Goal: Find specific page/section: Find specific page/section

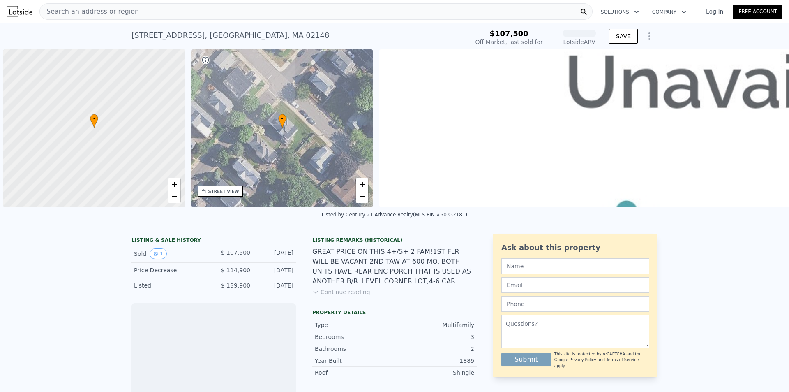
scroll to position [0, 3]
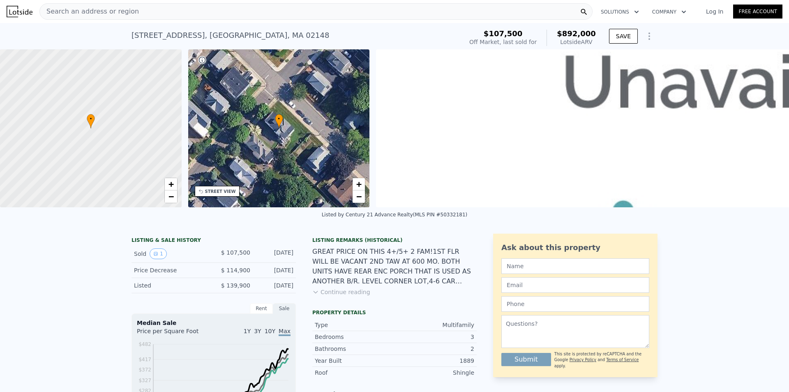
click at [121, 3] on div "Search an address or region" at bounding box center [315, 11] width 553 height 16
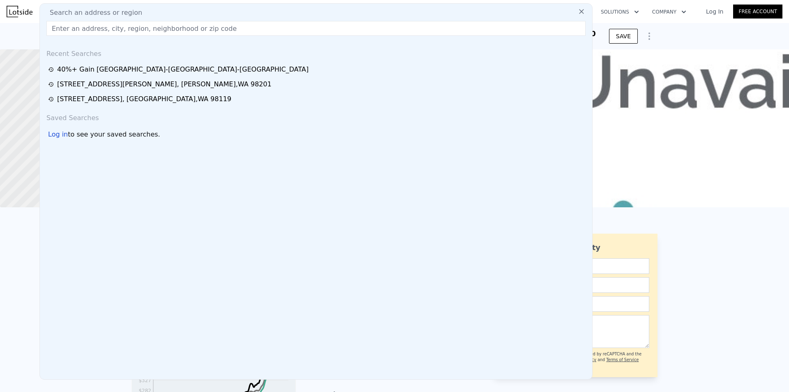
click at [122, 24] on input "text" at bounding box center [315, 28] width 539 height 15
type input "2203 boylston"
click at [577, 13] on icon at bounding box center [581, 11] width 8 height 8
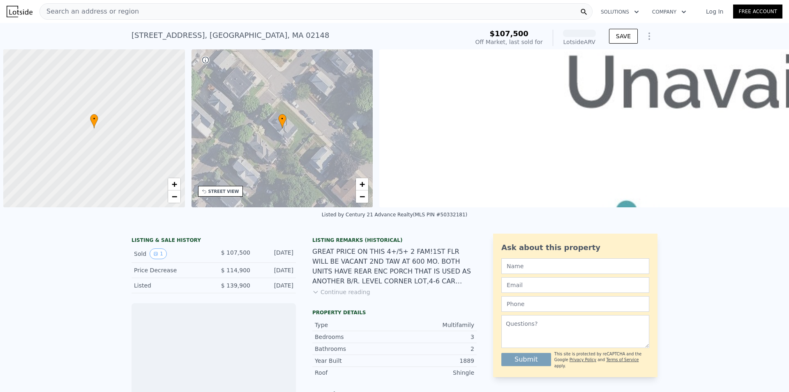
scroll to position [0, 3]
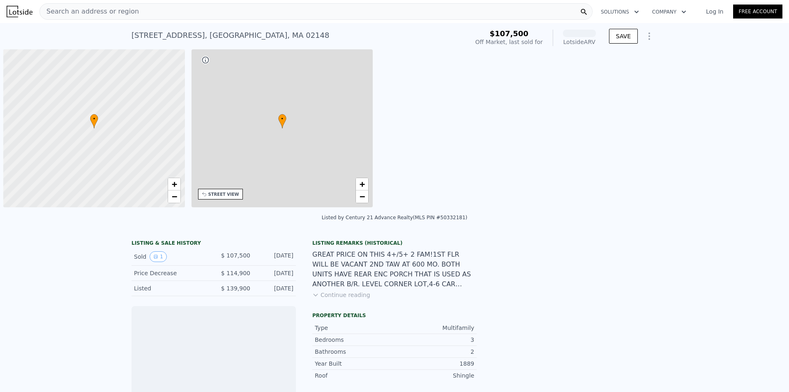
scroll to position [0, 3]
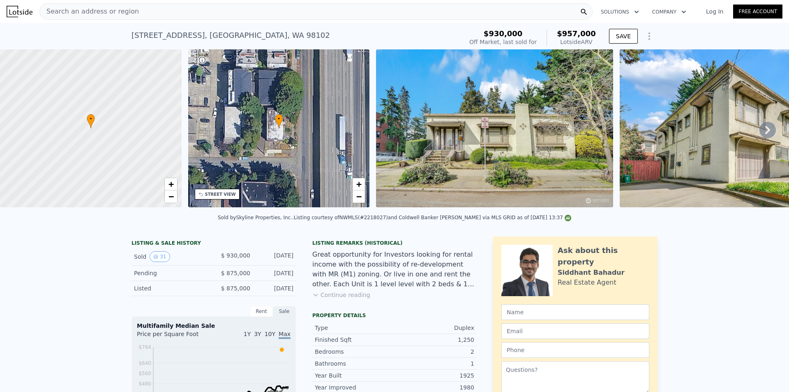
click at [298, 16] on div "Search an address or region" at bounding box center [315, 11] width 553 height 16
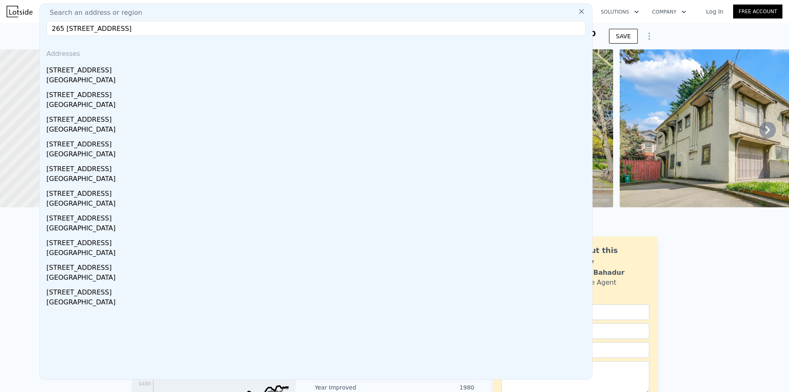
drag, startPoint x: 61, startPoint y: 29, endPoint x: 33, endPoint y: 33, distance: 28.2
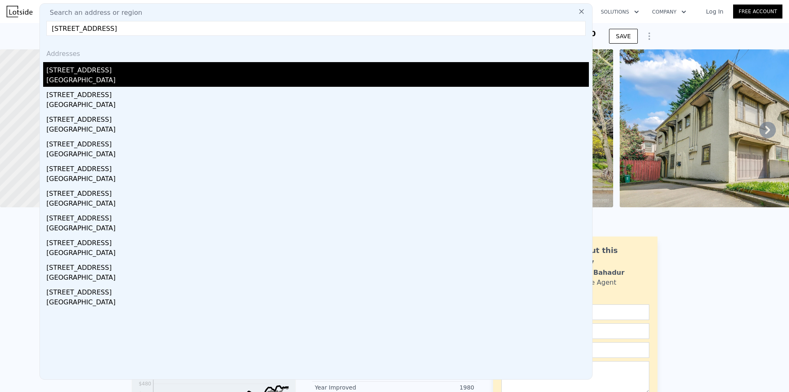
type input "[STREET_ADDRESS]"
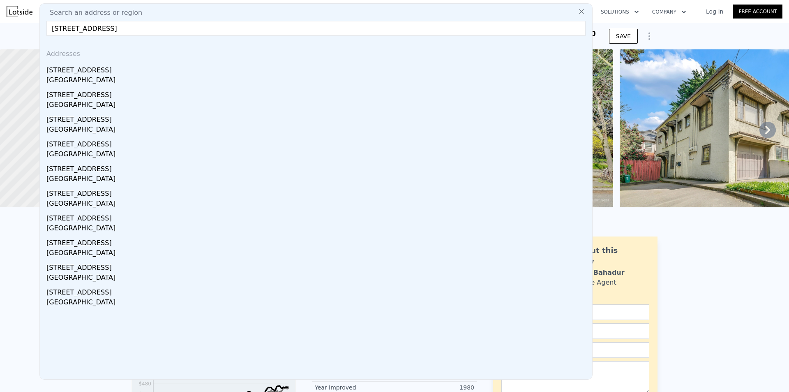
click at [90, 79] on div "[GEOGRAPHIC_DATA]" at bounding box center [317, 81] width 542 height 12
